Goal: Task Accomplishment & Management: Manage account settings

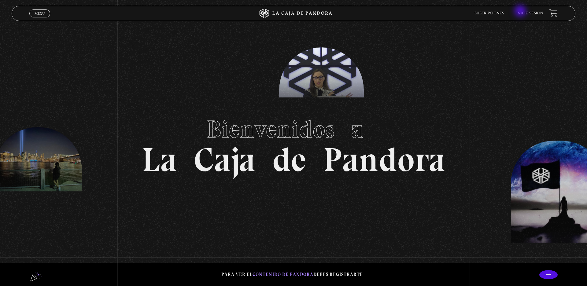
click at [521, 12] on link "Inicie sesión" at bounding box center [529, 14] width 27 height 4
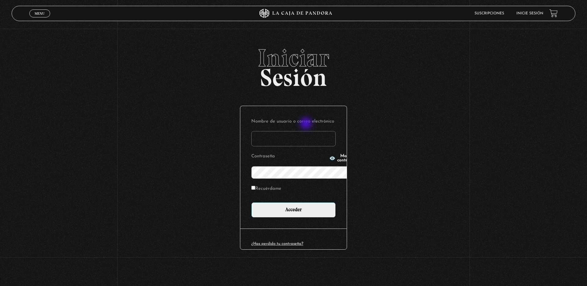
click at [306, 124] on form "Nombre de usuario o correo electrónico Contraseña Mostrar contraseña Recuérdame…" at bounding box center [293, 167] width 84 height 101
click at [293, 131] on input "Nombre de usuario o correo electrónico" at bounding box center [293, 138] width 84 height 15
type input "elizondo1708@gmail.com"
click at [329, 159] on icon "button" at bounding box center [331, 158] width 5 height 4
